Goal: Check status: Check status

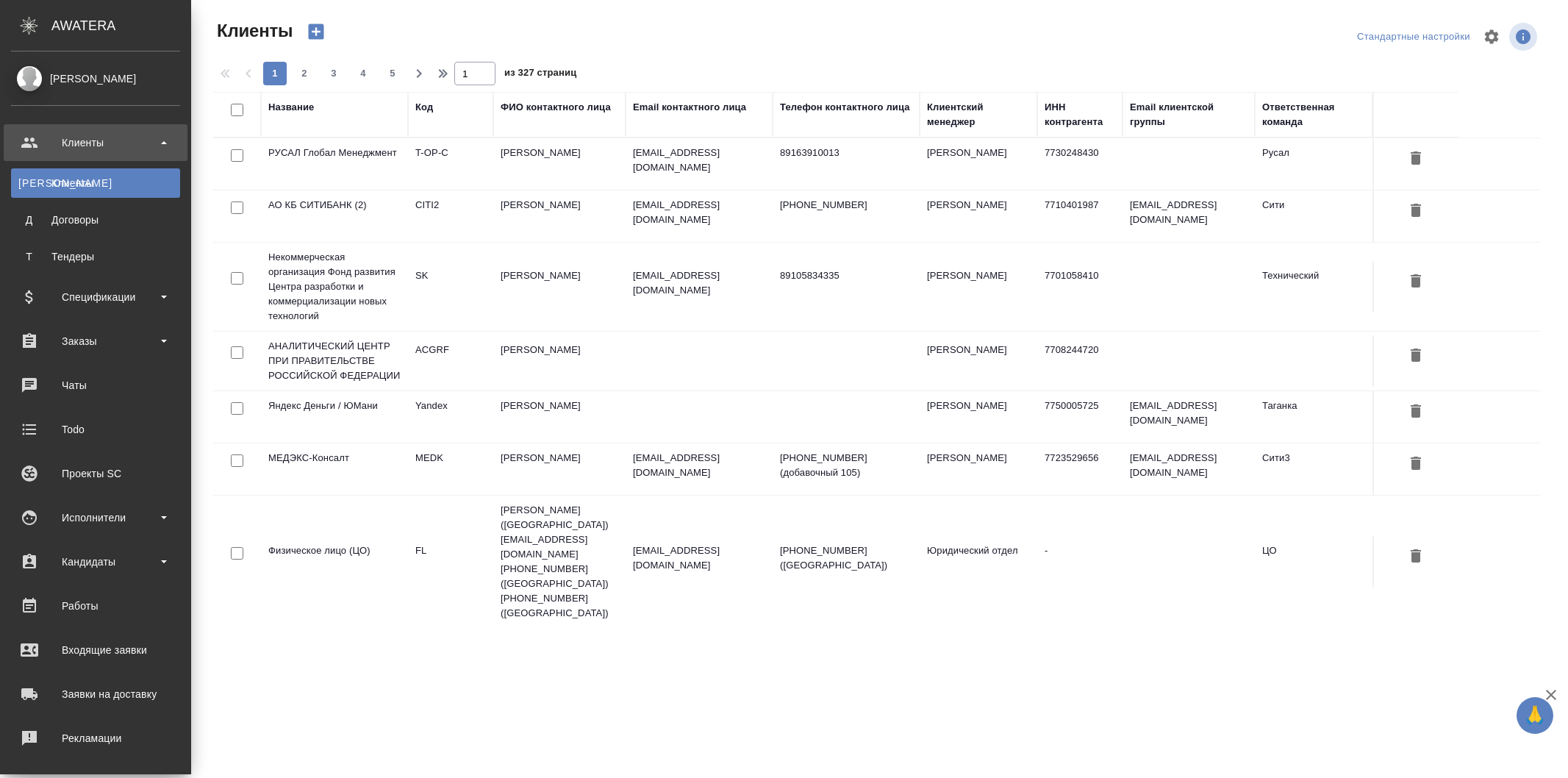
select select "RU"
click at [111, 690] on div "Заявки на доставку" at bounding box center [96, 694] width 169 height 22
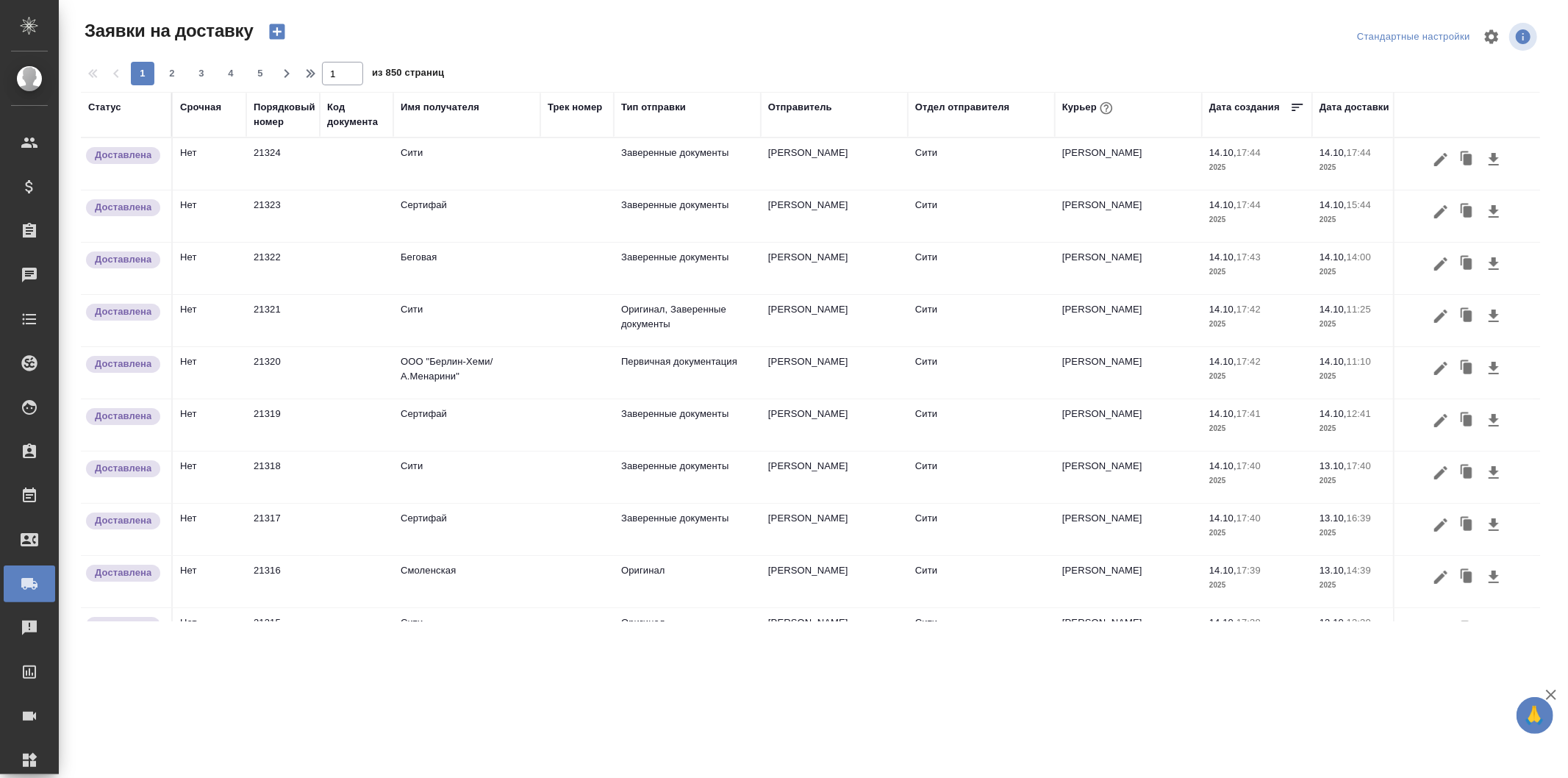
click at [202, 103] on div "Срочная" at bounding box center [200, 107] width 41 height 14
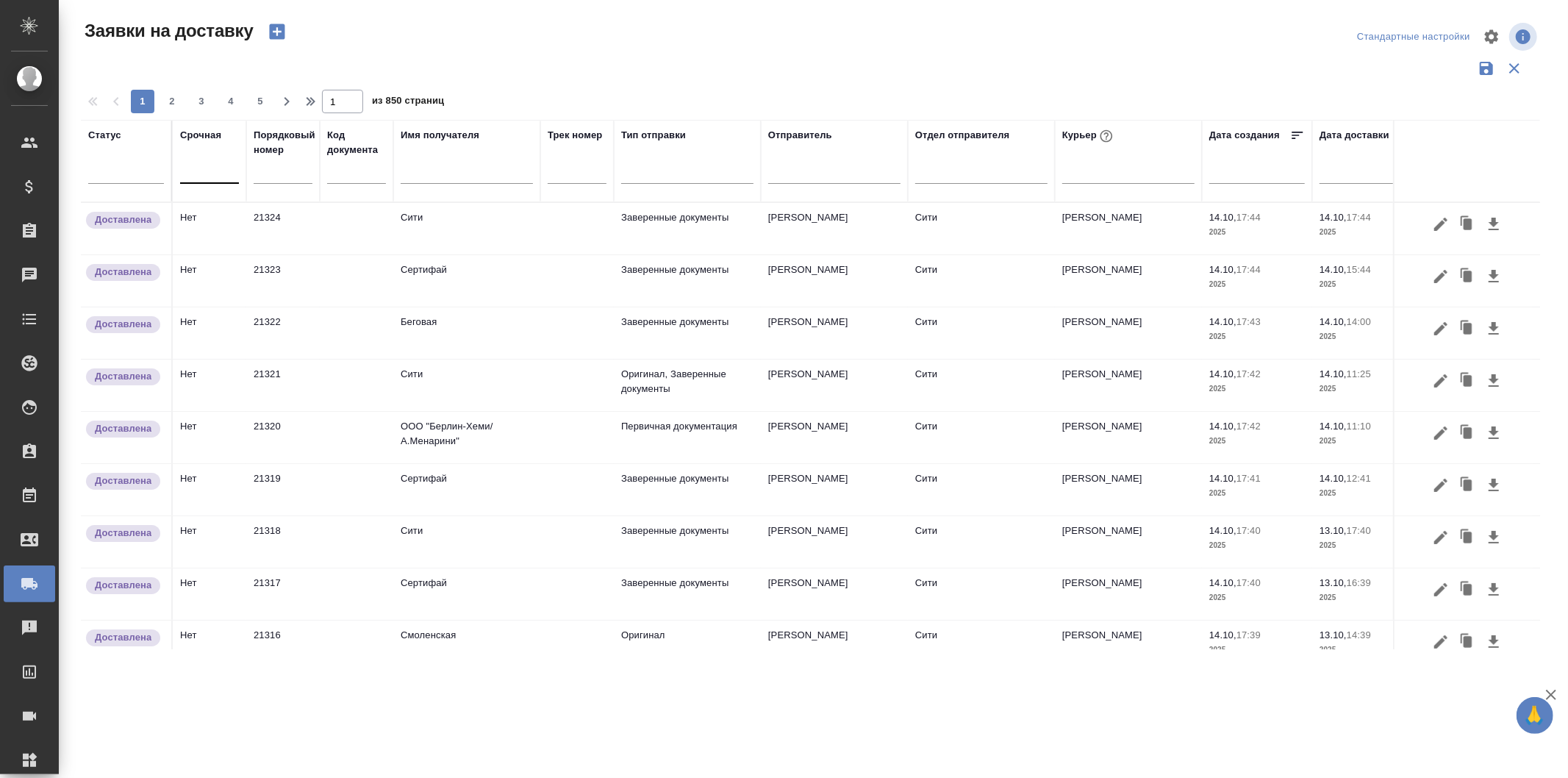
click at [202, 175] on div at bounding box center [209, 169] width 59 height 22
click at [225, 247] on div "Да" at bounding box center [290, 242] width 221 height 27
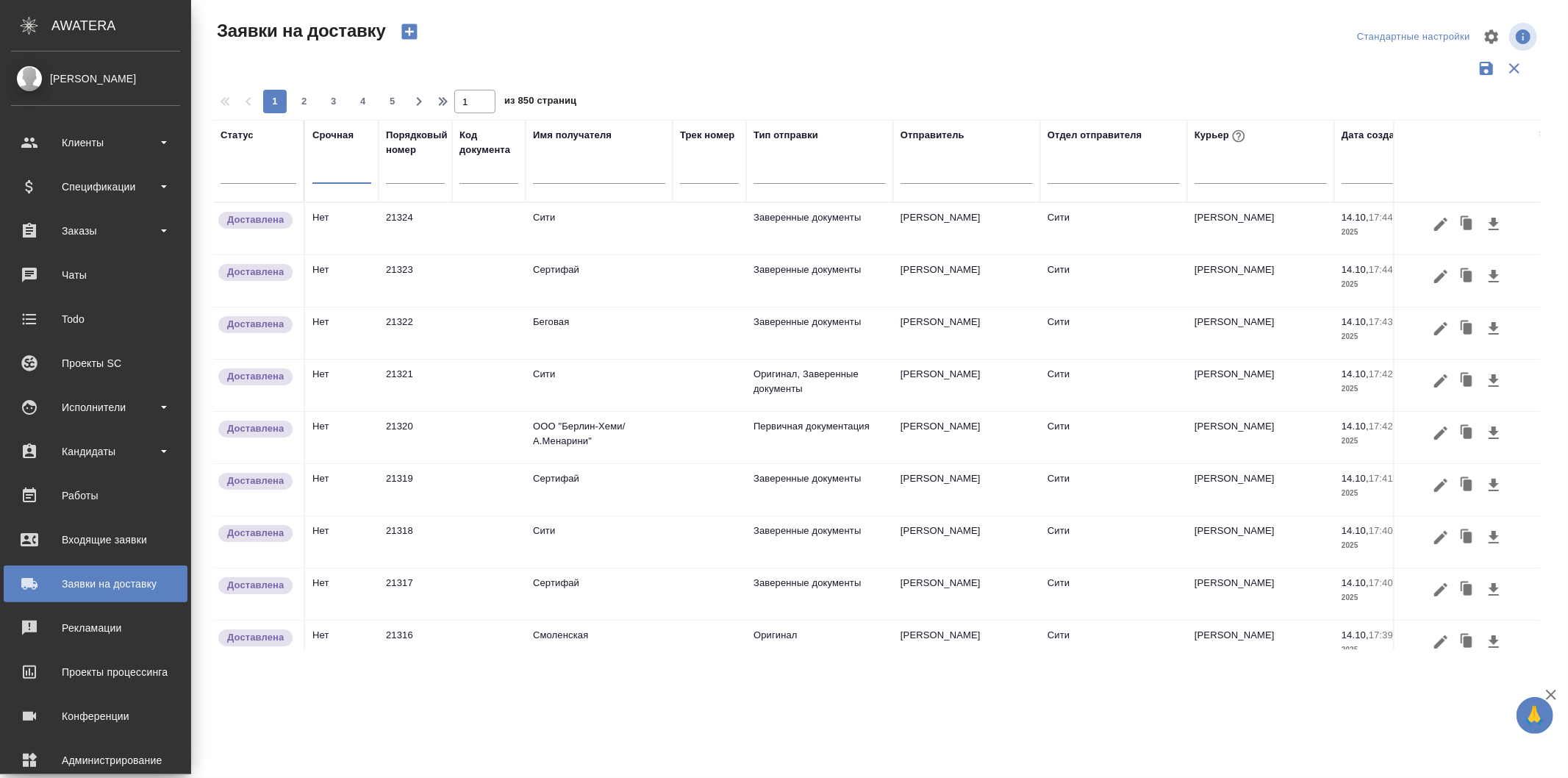
scroll to position [69, 0]
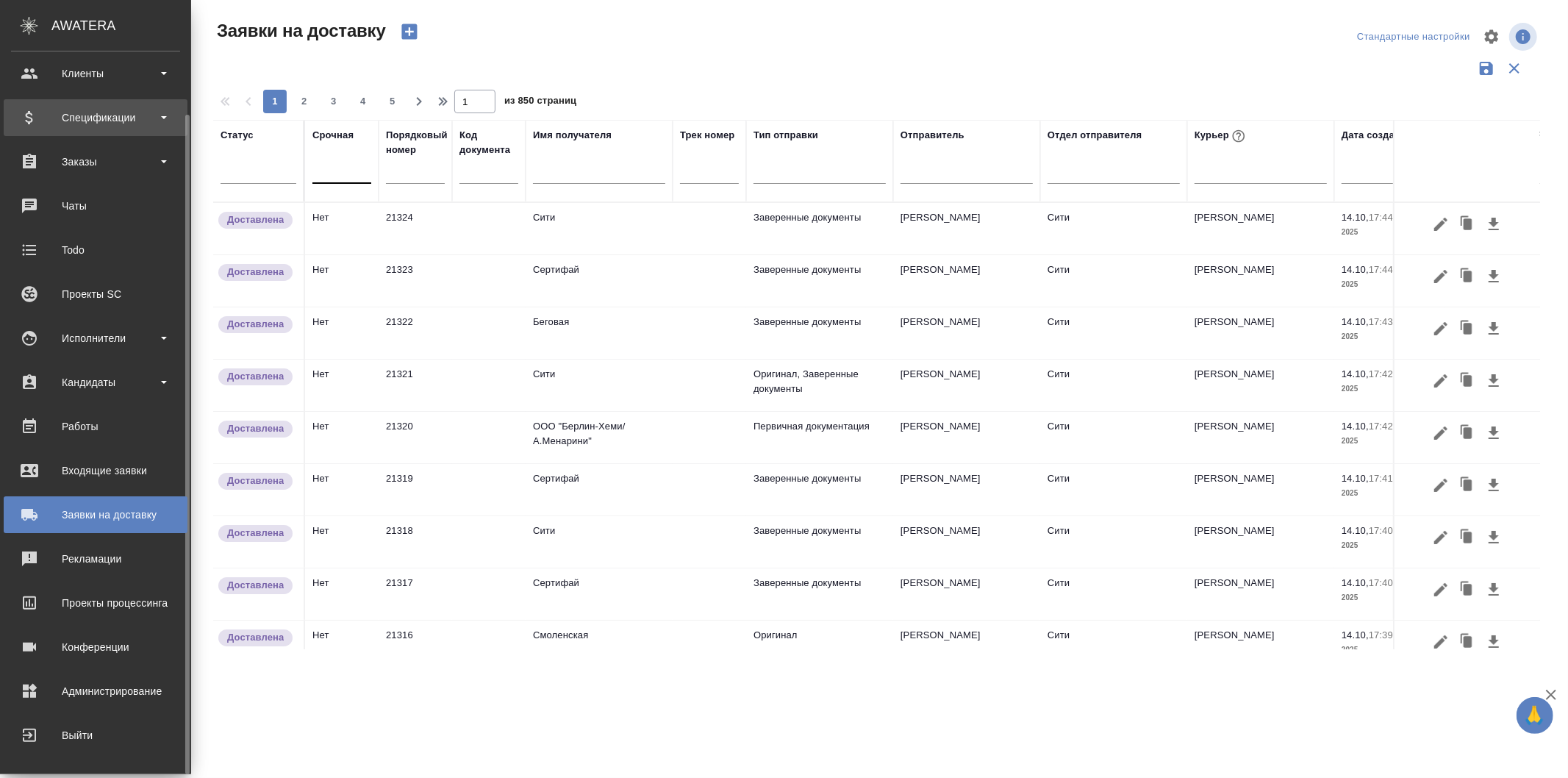
click at [107, 123] on div "Спецификации" at bounding box center [96, 117] width 169 height 22
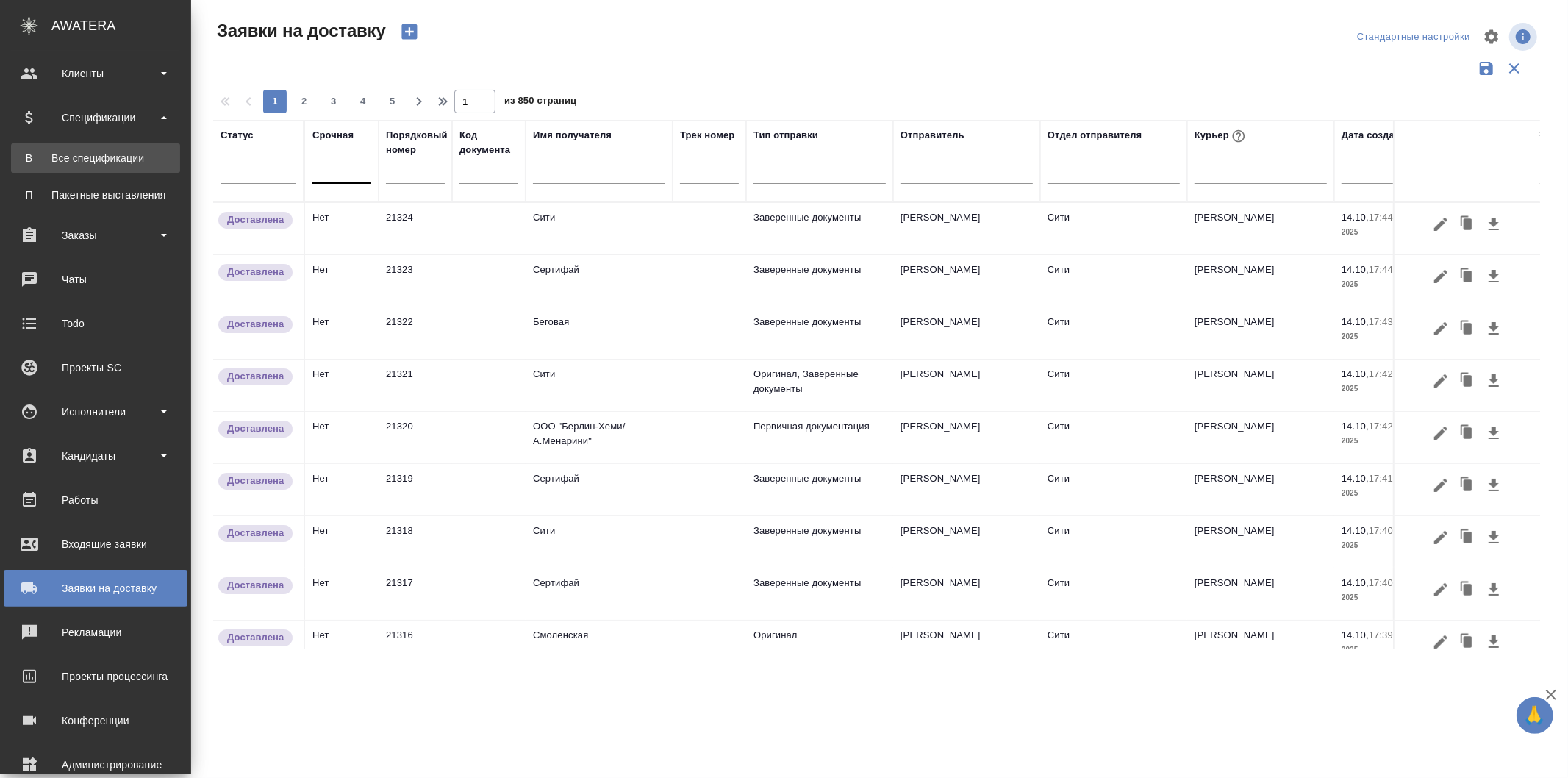
click at [121, 164] on div "Все спецификации" at bounding box center [96, 158] width 154 height 14
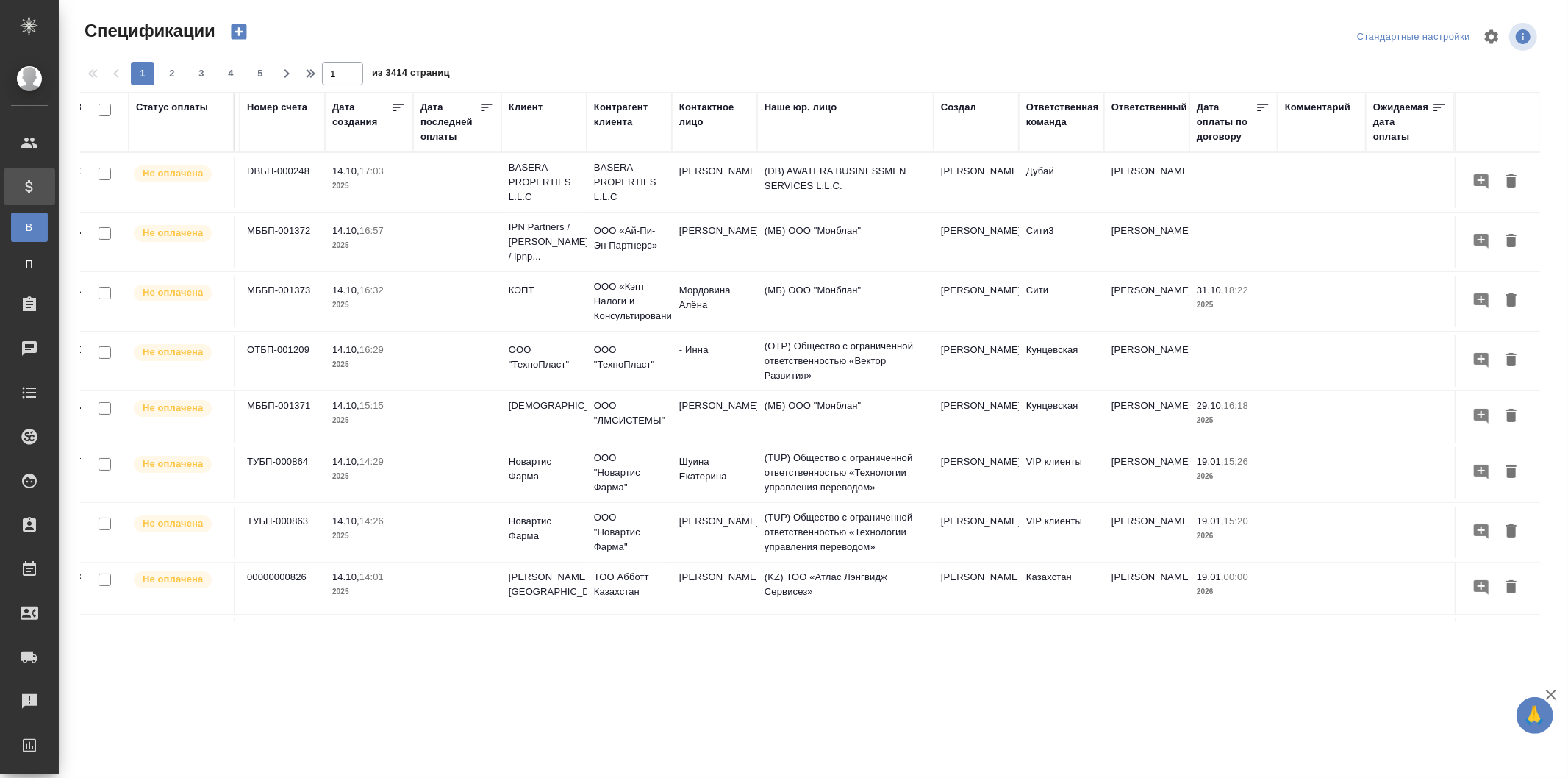
scroll to position [0, 570]
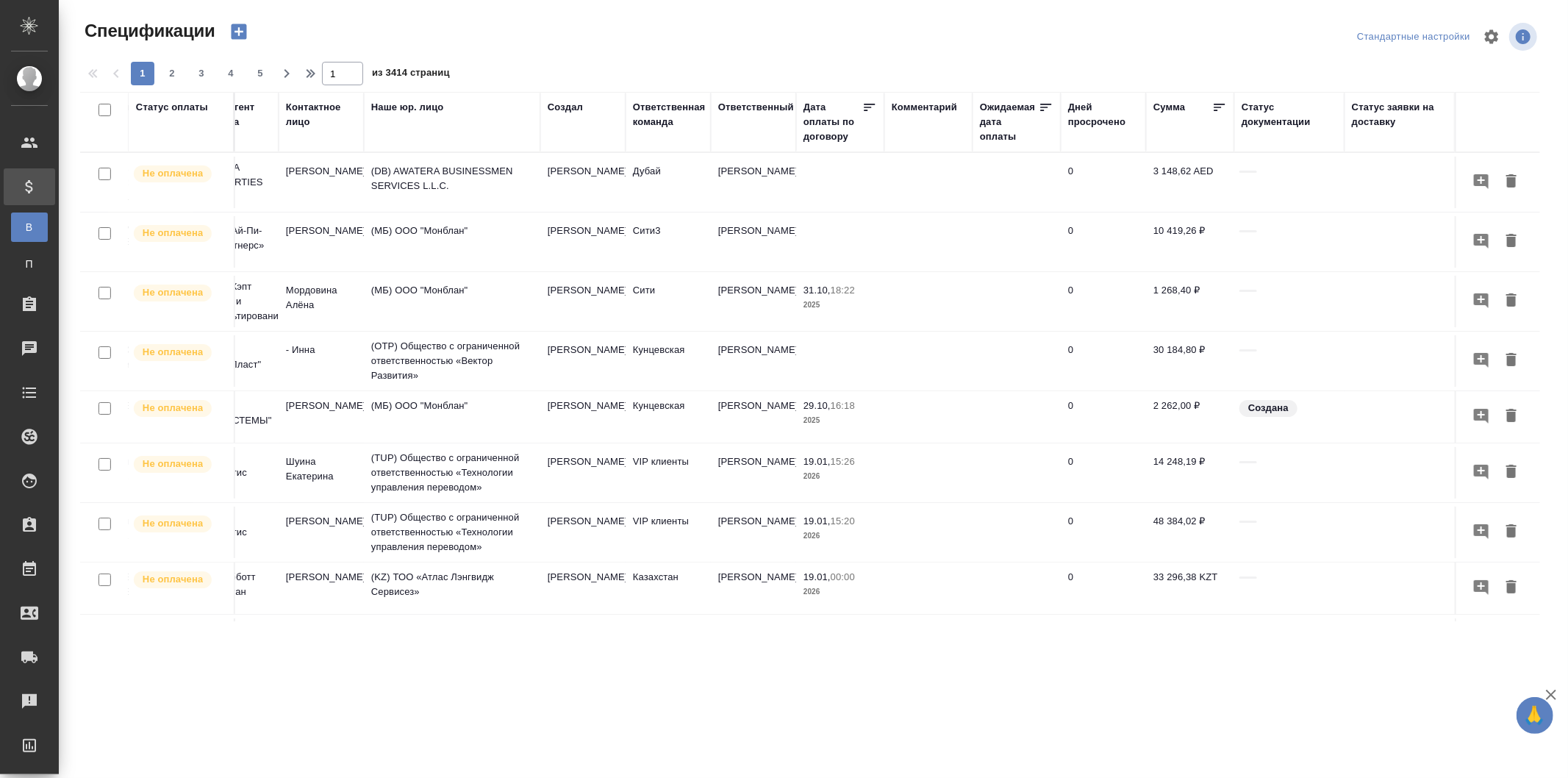
click at [1355, 108] on div "Cтатус заявки на доставку" at bounding box center [1399, 114] width 96 height 30
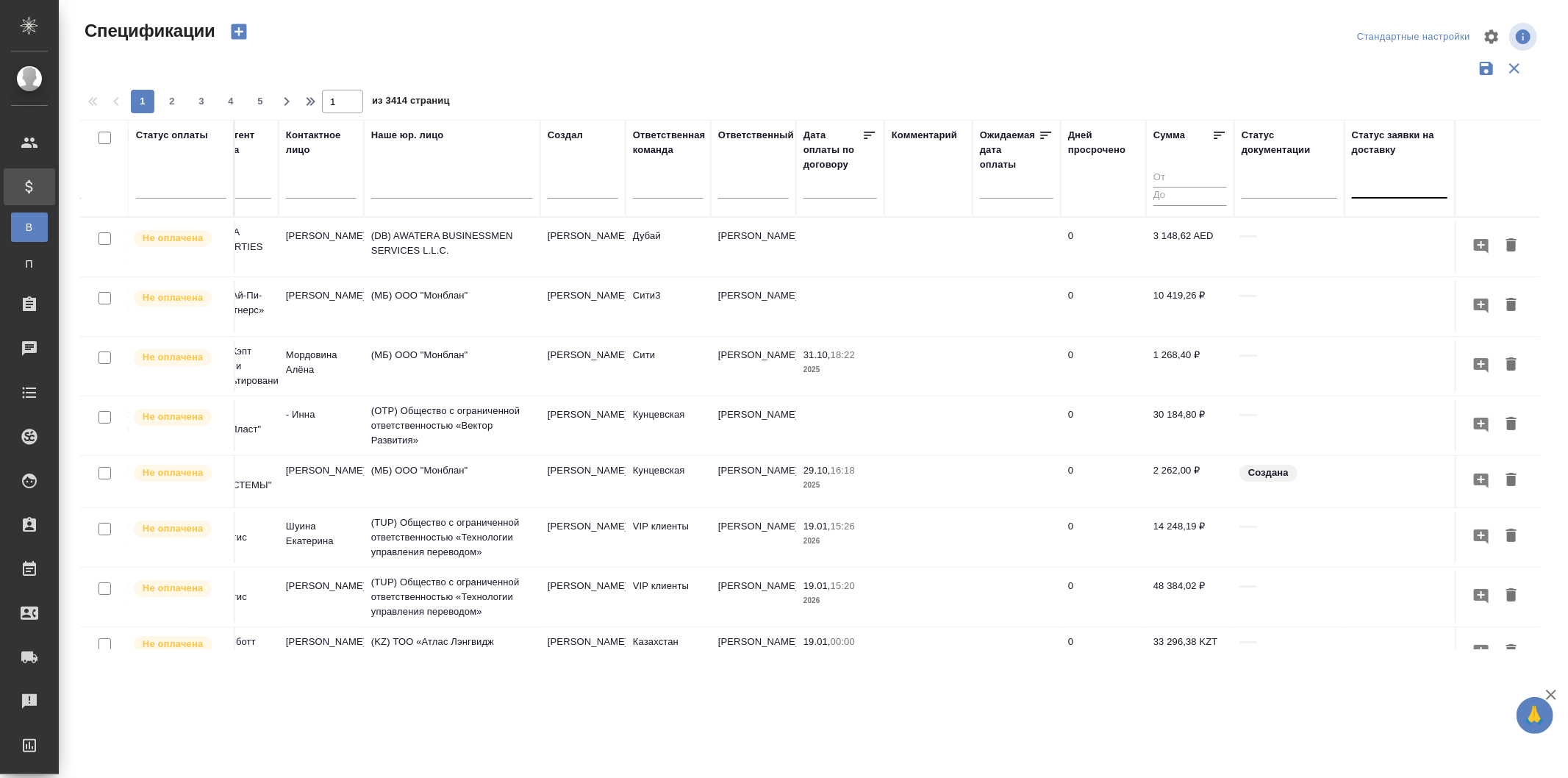
click at [1363, 181] on div at bounding box center [1399, 183] width 96 height 22
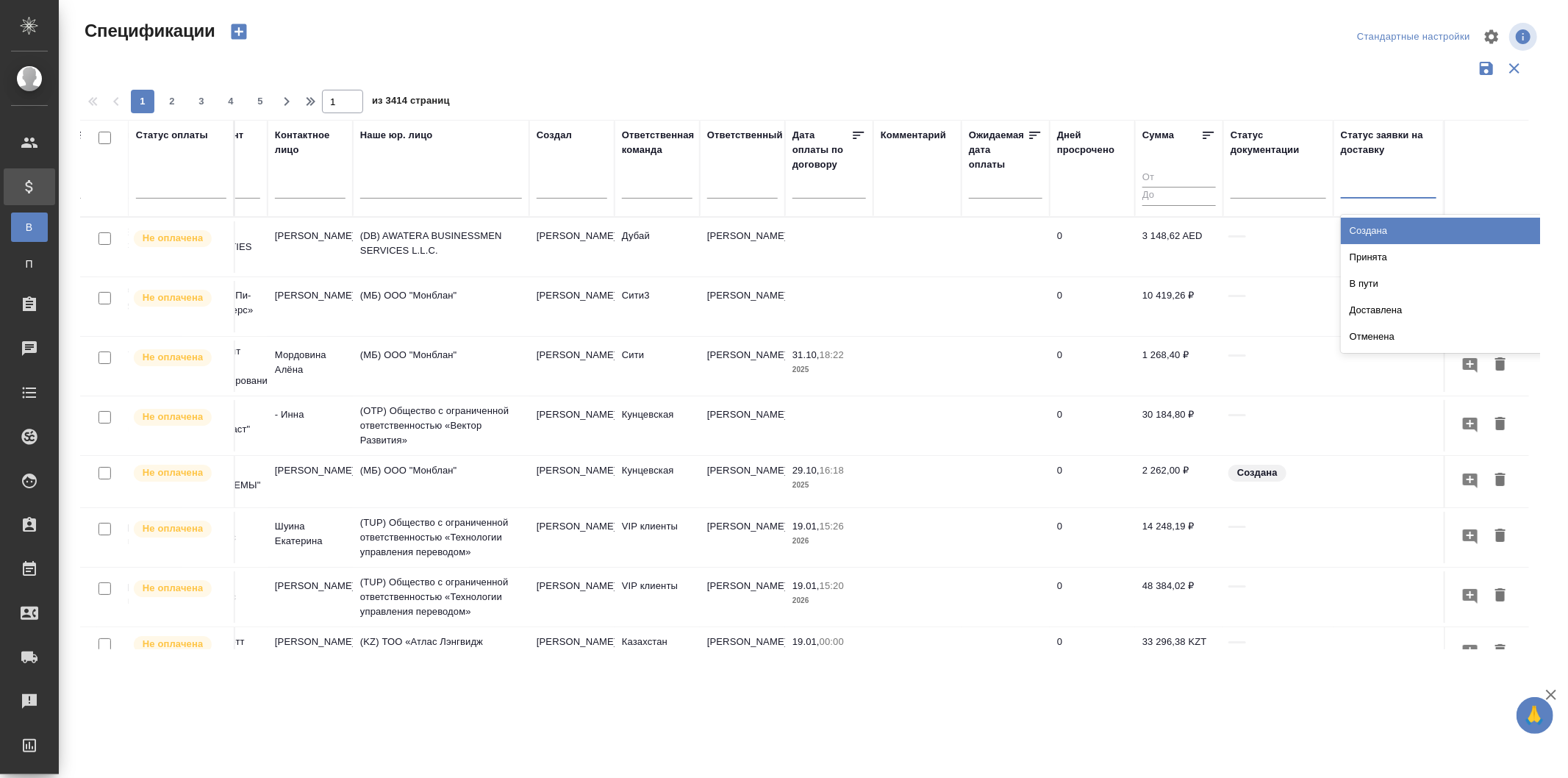
click at [1377, 227] on div "Создана" at bounding box center [1451, 231] width 221 height 27
